Goal: Information Seeking & Learning: Understand process/instructions

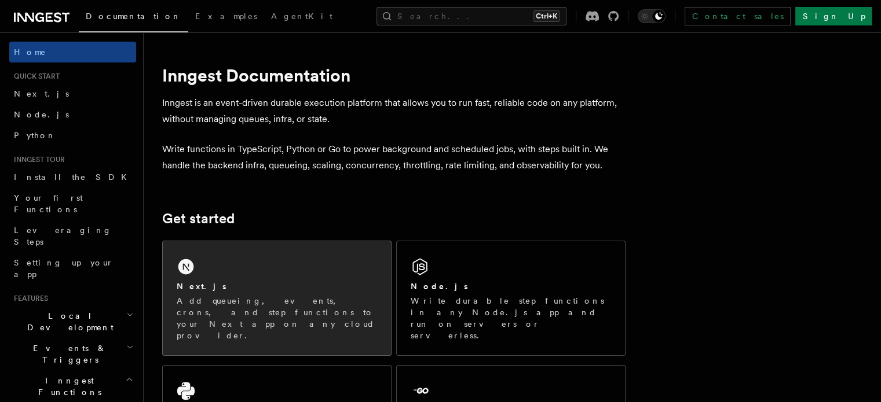
click at [295, 269] on div "Next.js Add queueing, events, crons, and step functions to your Next app on any…" at bounding box center [277, 298] width 228 height 114
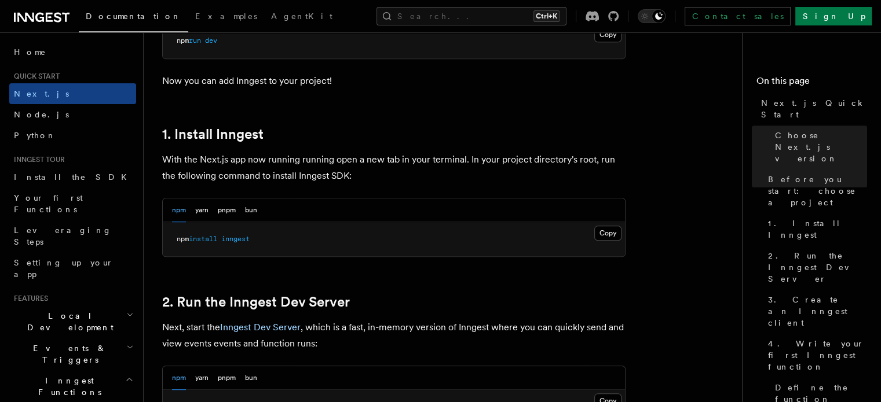
scroll to position [579, 0]
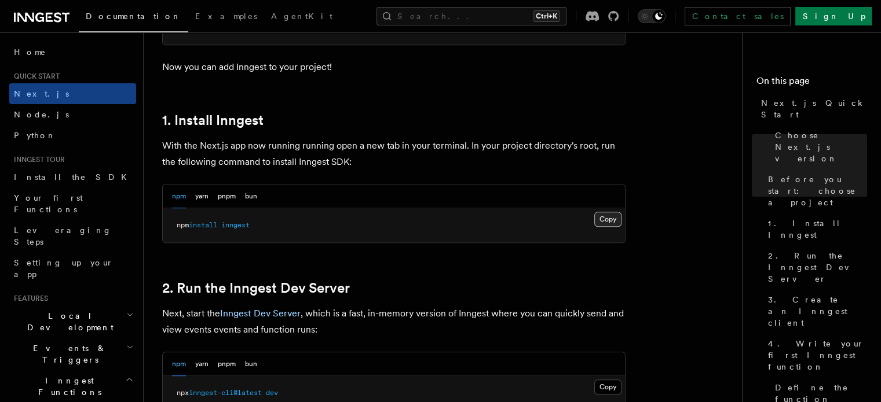
click at [615, 225] on button "Copy Copied" at bounding box center [607, 219] width 27 height 15
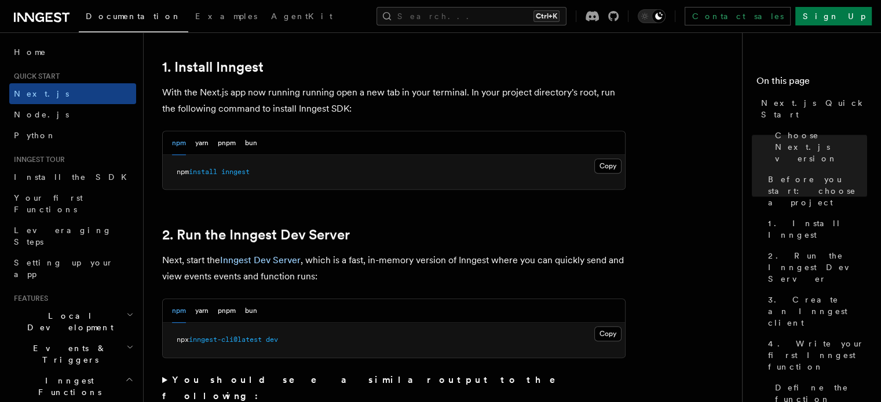
scroll to position [695, 0]
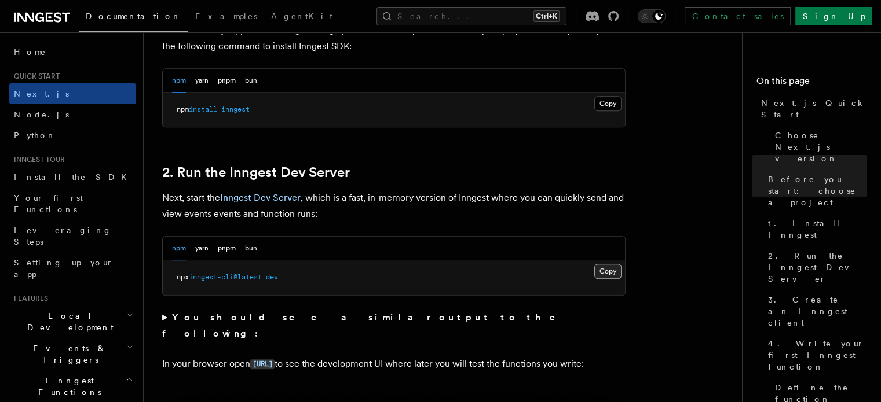
click at [611, 271] on button "Copy Copied" at bounding box center [607, 271] width 27 height 15
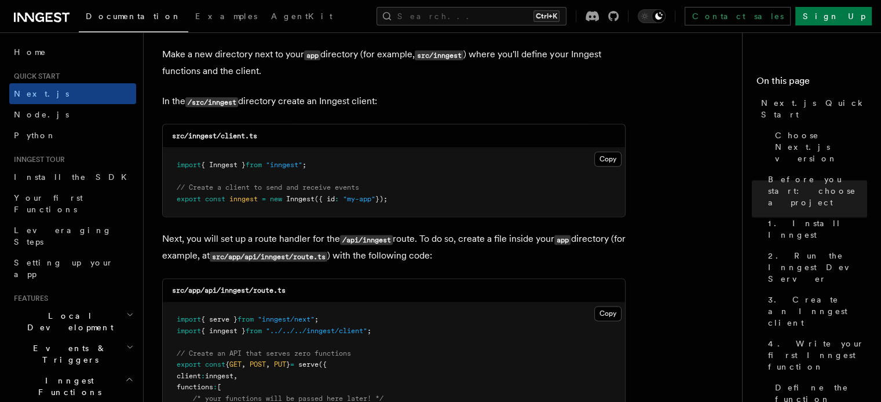
scroll to position [1447, 0]
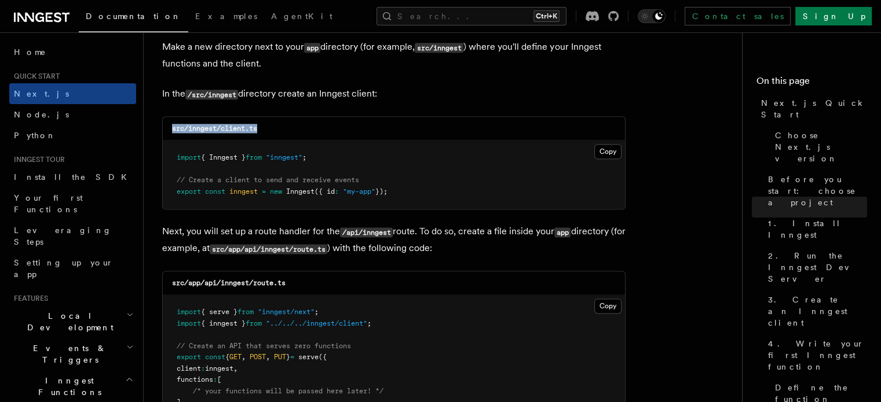
drag, startPoint x: 258, startPoint y: 127, endPoint x: 170, endPoint y: 131, distance: 87.5
type textarea "**********"
click at [170, 131] on div "src/inngest/client.ts" at bounding box center [394, 129] width 462 height 24
copy code "src/inngest/client.ts"
click at [211, 134] on div "src/inngest/client.ts" at bounding box center [394, 129] width 462 height 24
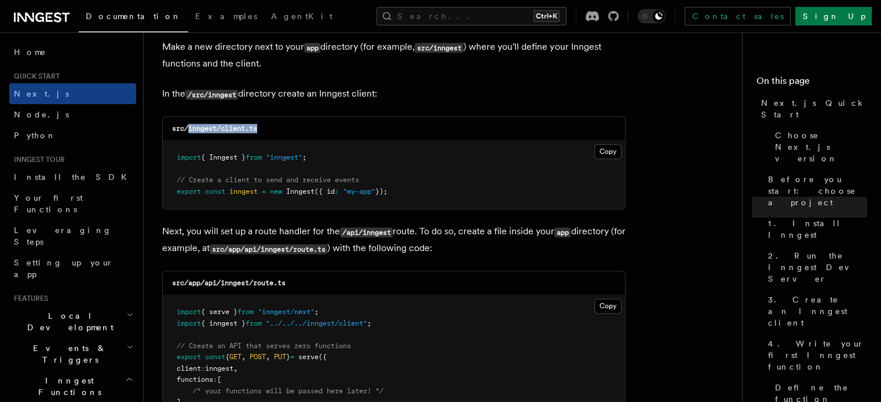
drag, startPoint x: 188, startPoint y: 127, endPoint x: 289, endPoint y: 127, distance: 100.7
click at [289, 127] on div "src/inngest/client.ts" at bounding box center [394, 129] width 462 height 24
copy code "inngest/client.ts"
click at [614, 153] on button "Copy Copied" at bounding box center [607, 151] width 27 height 15
drag, startPoint x: 211, startPoint y: 284, endPoint x: 323, endPoint y: 287, distance: 112.3
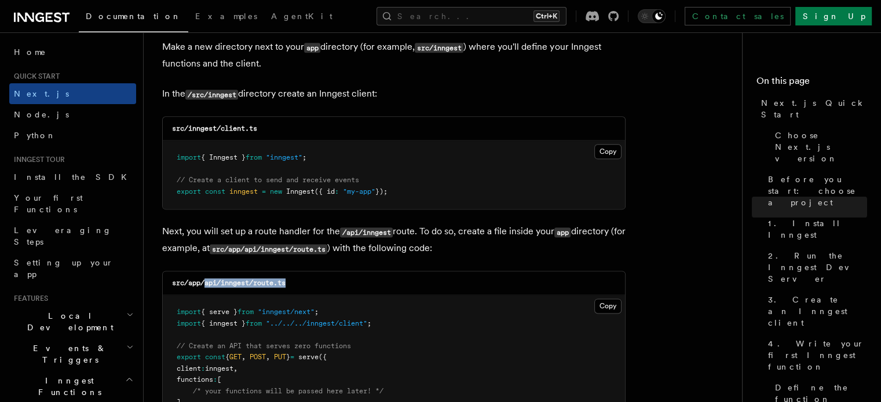
click at [323, 287] on div "src/app/api/inngest/route.ts" at bounding box center [394, 284] width 462 height 24
copy code "api/inngest/route.ts"
click at [228, 287] on code "src/app/api/inngest/route.ts" at bounding box center [228, 283] width 113 height 8
drag, startPoint x: 223, startPoint y: 287, endPoint x: 315, endPoint y: 287, distance: 92.1
click at [315, 287] on div "src/app/api/inngest/route.ts" at bounding box center [394, 284] width 462 height 24
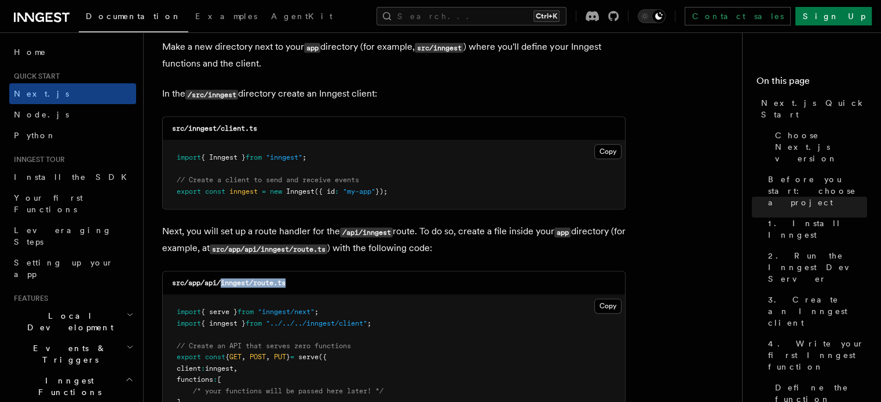
copy code "inngest/route.ts"
click at [617, 308] on button "Copy Copied" at bounding box center [607, 306] width 27 height 15
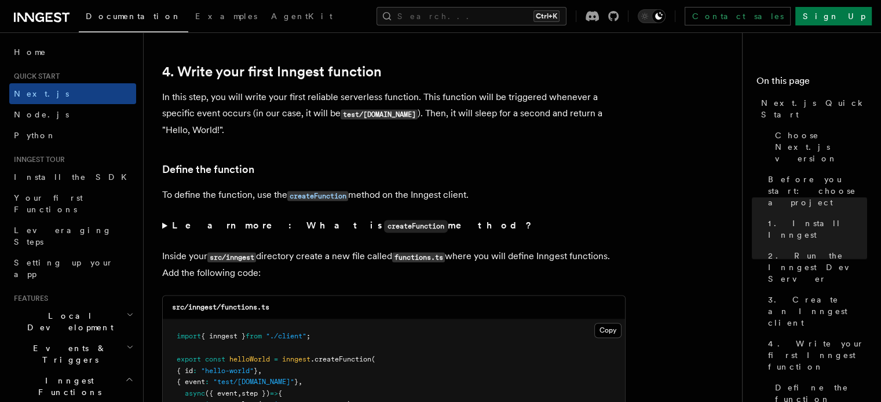
scroll to position [1911, 0]
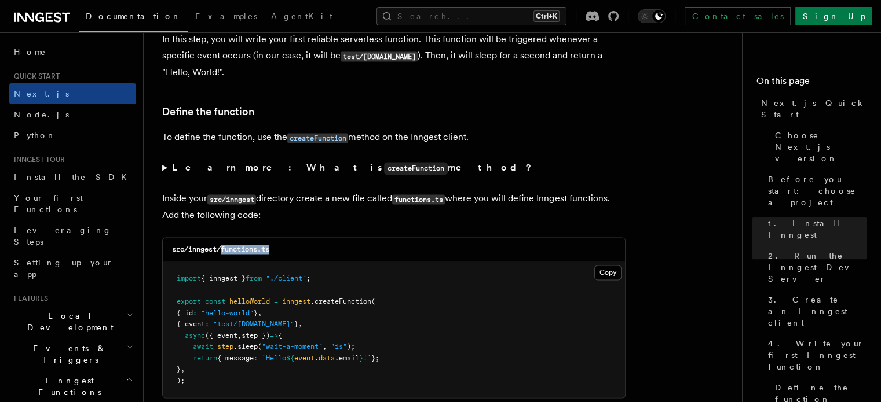
drag, startPoint x: 222, startPoint y: 250, endPoint x: 285, endPoint y: 248, distance: 62.6
click at [285, 248] on div "src/inngest/functions.ts" at bounding box center [394, 250] width 462 height 24
copy code "functions.ts"
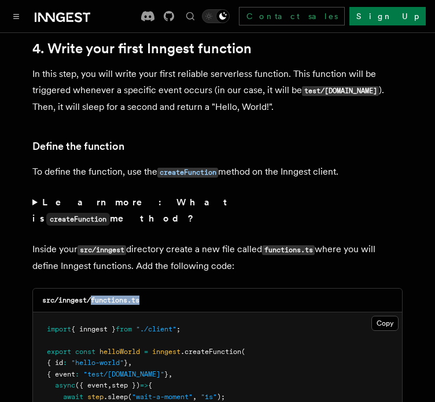
drag, startPoint x: 379, startPoint y: 280, endPoint x: 376, endPoint y: 264, distance: 16.5
click at [379, 316] on button "Copy Copied" at bounding box center [385, 323] width 27 height 15
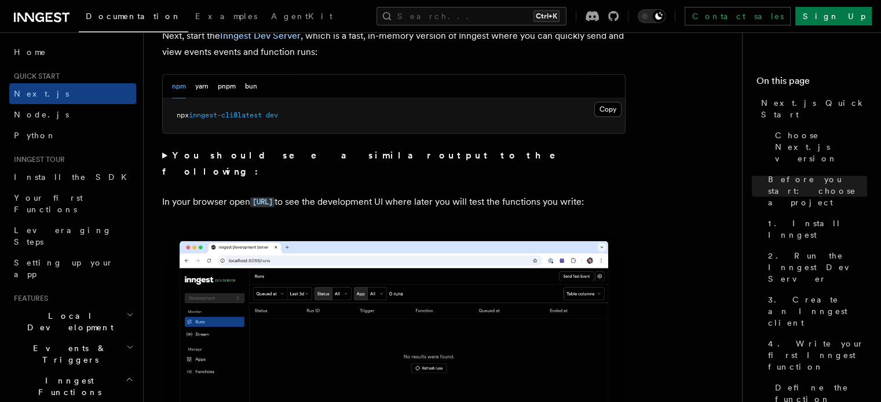
scroll to position [926, 0]
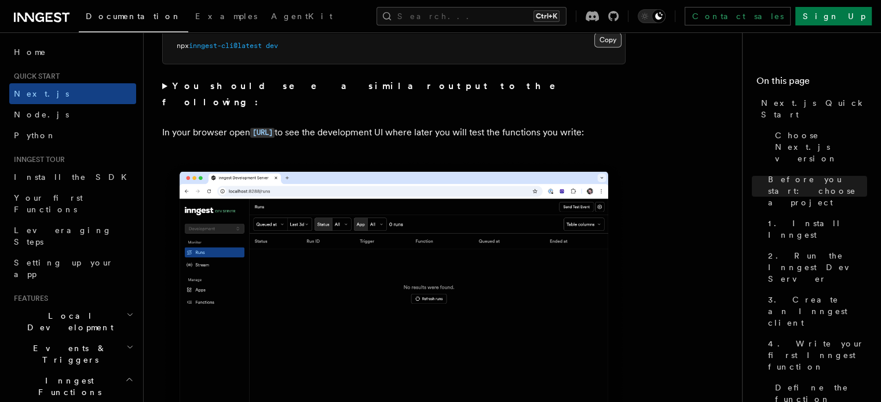
click at [612, 39] on button "Copy Copied" at bounding box center [607, 39] width 27 height 15
click at [598, 41] on button "Copy Copied" at bounding box center [607, 39] width 27 height 15
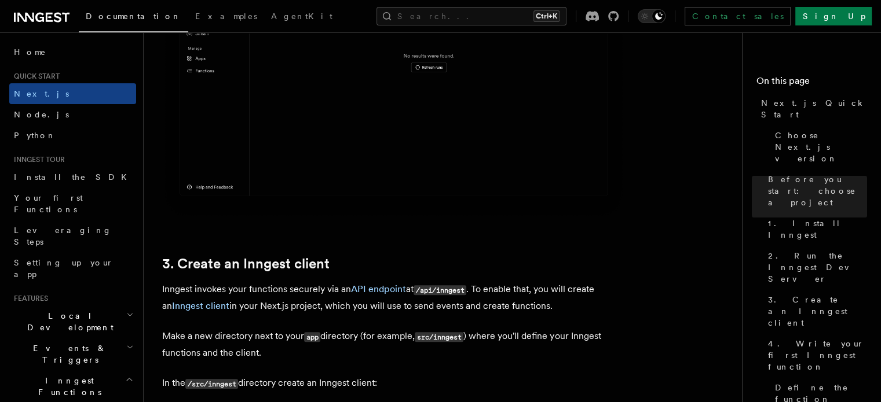
scroll to position [1332, 0]
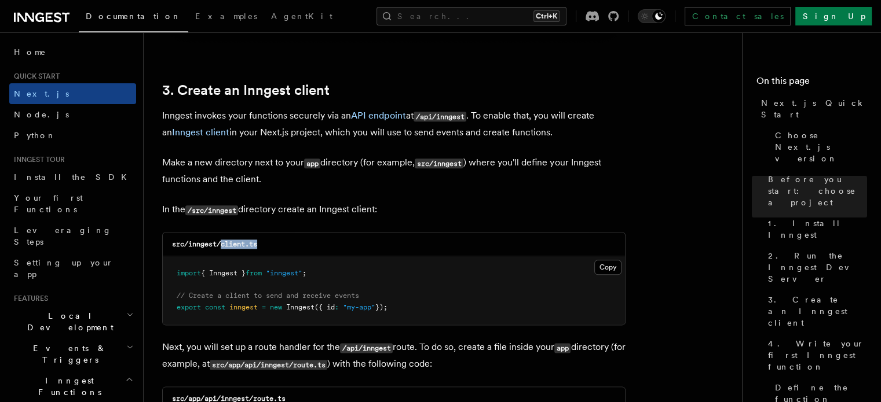
drag, startPoint x: 222, startPoint y: 245, endPoint x: 269, endPoint y: 247, distance: 46.4
click at [269, 247] on div "src/inngest/client.ts" at bounding box center [394, 245] width 462 height 24
copy code "client.ts"
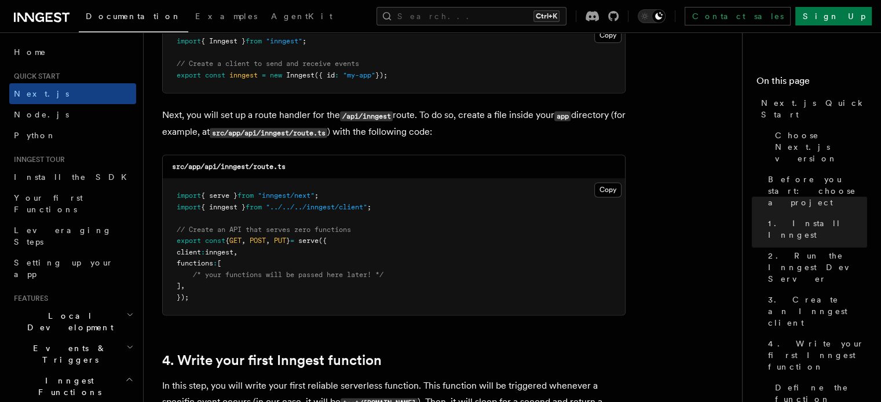
scroll to position [1563, 0]
drag, startPoint x: 222, startPoint y: 168, endPoint x: 296, endPoint y: 166, distance: 74.1
click at [296, 166] on div "src/app/api/inngest/route.ts" at bounding box center [394, 168] width 462 height 24
copy code "inngest/route.ts"
click at [606, 188] on button "Copy Copied" at bounding box center [607, 190] width 27 height 15
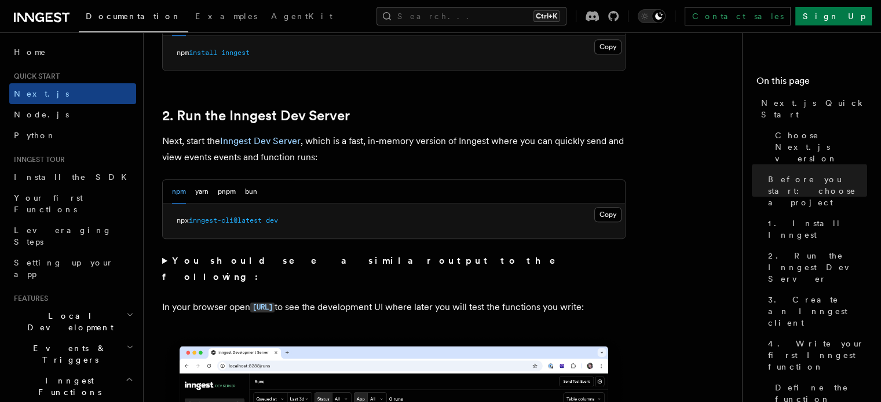
scroll to position [637, 0]
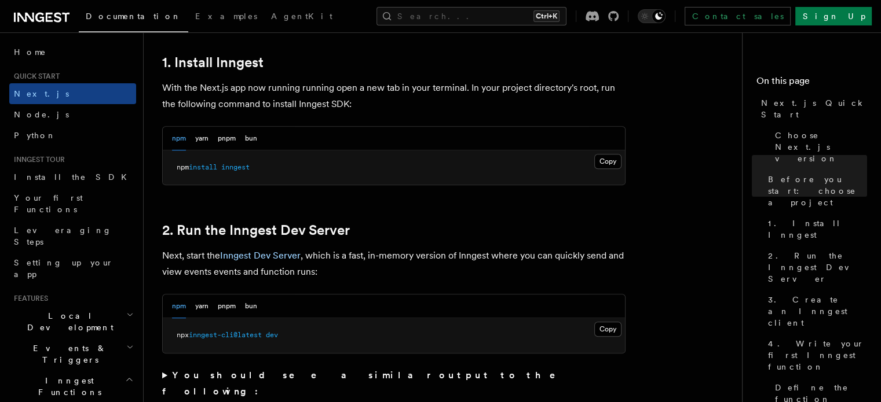
click at [614, 339] on pre "npx inngest-cli@latest dev" at bounding box center [394, 335] width 462 height 35
click at [612, 325] on button "Copy Copied" at bounding box center [607, 329] width 27 height 15
